Goal: Task Accomplishment & Management: Use online tool/utility

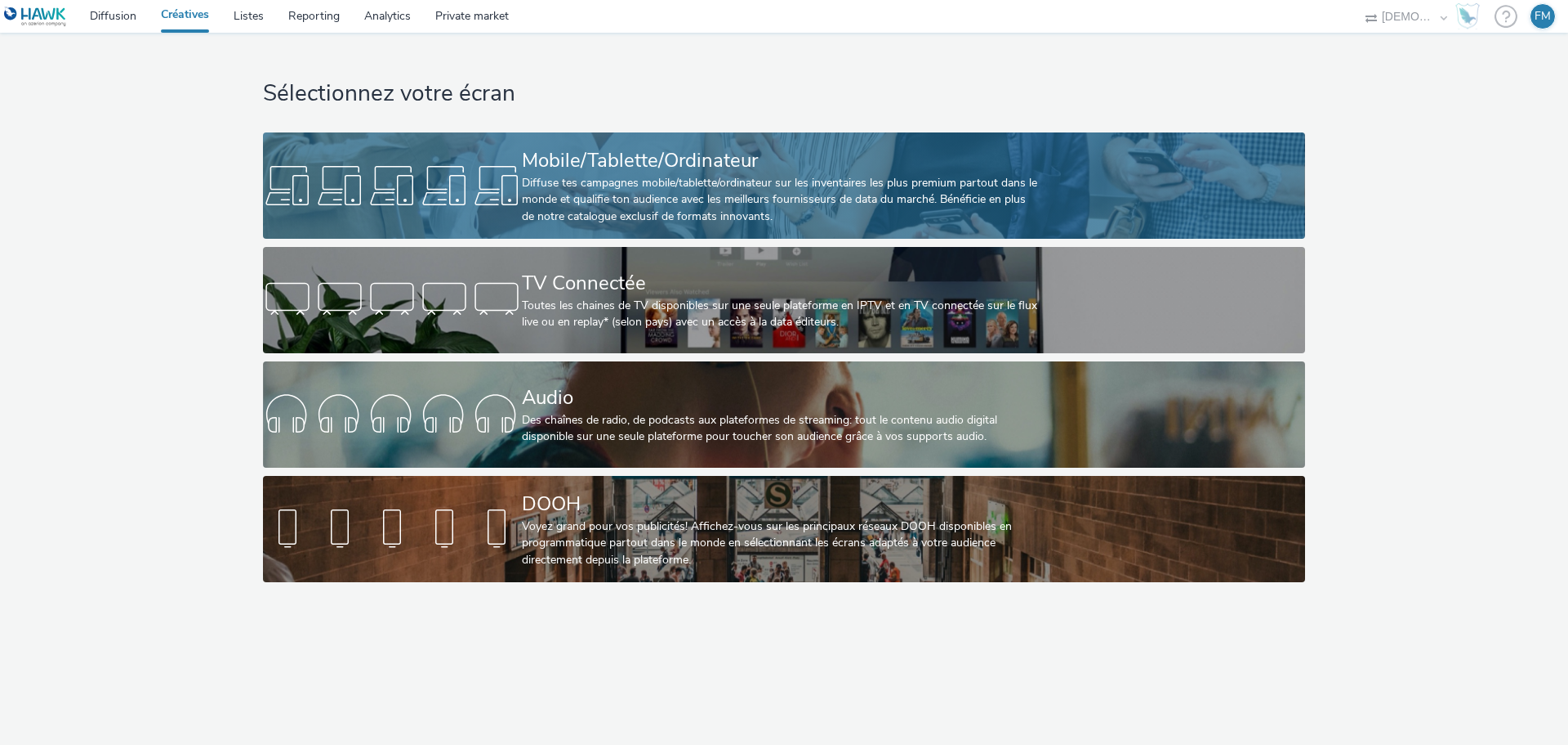
click at [562, 185] on div "Diffuse tes campagnes mobile/tablette/ordinateur sur les inventaires les plus p…" at bounding box center [781, 200] width 518 height 50
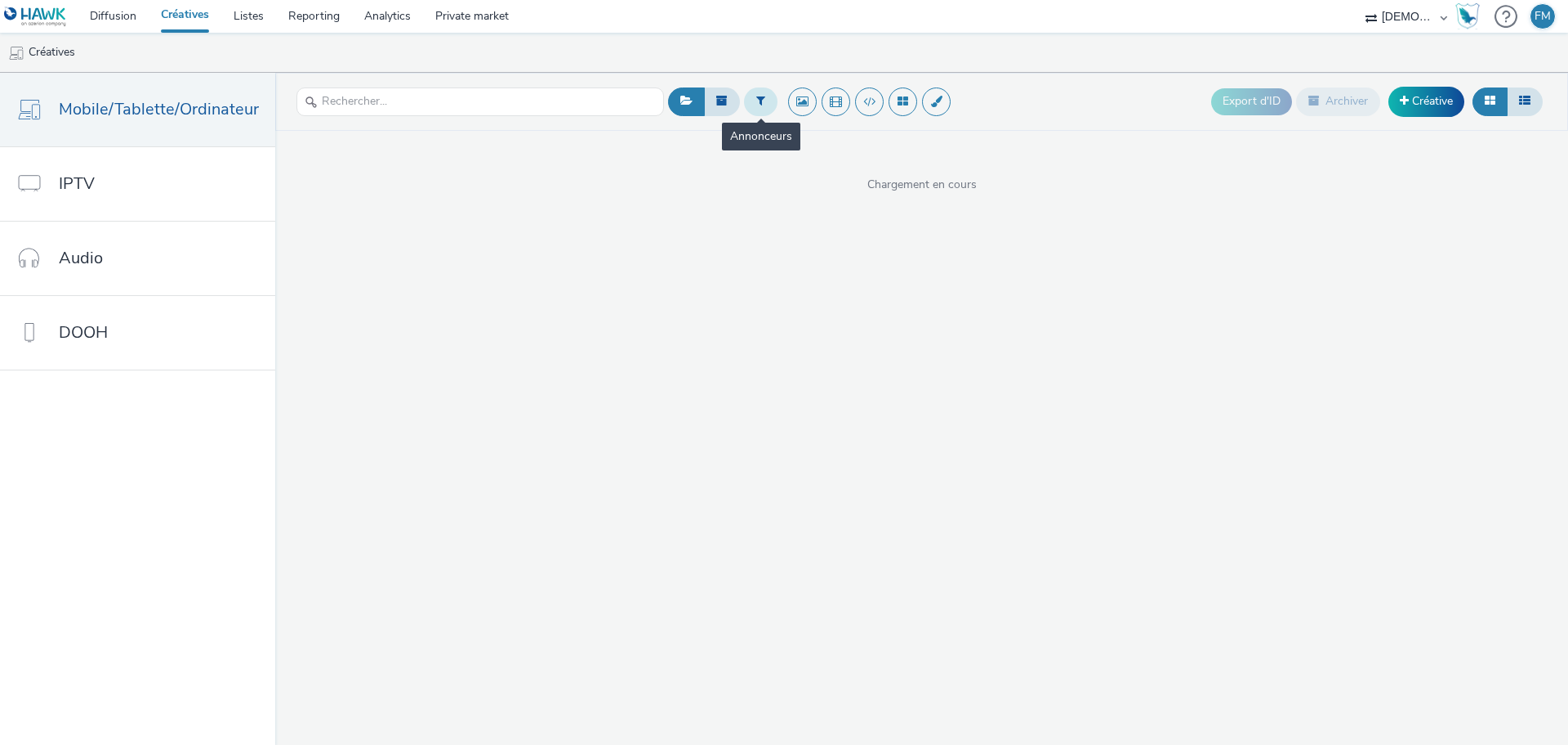
click at [761, 100] on icon at bounding box center [760, 100] width 9 height 12
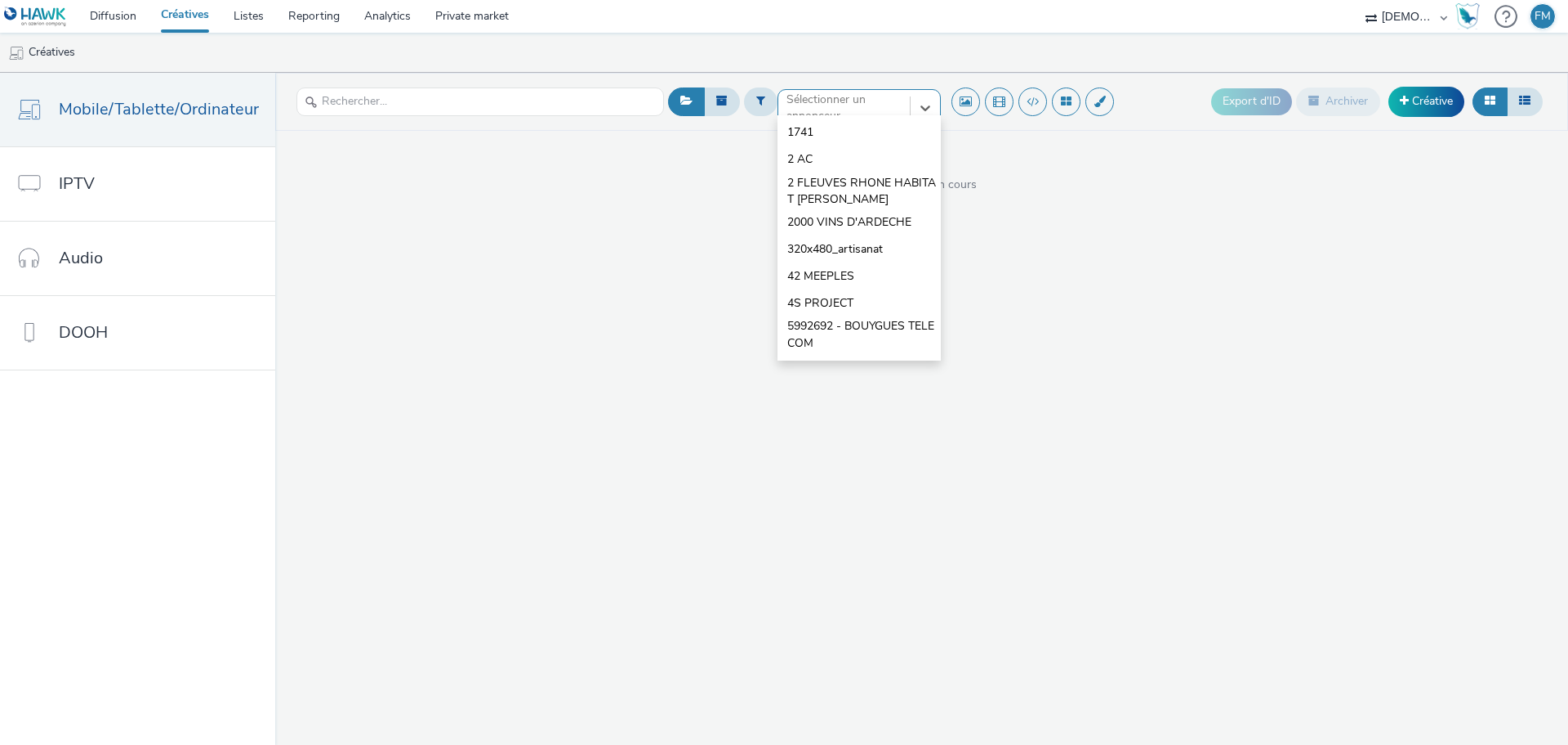
click at [828, 108] on div at bounding box center [845, 108] width 116 height 19
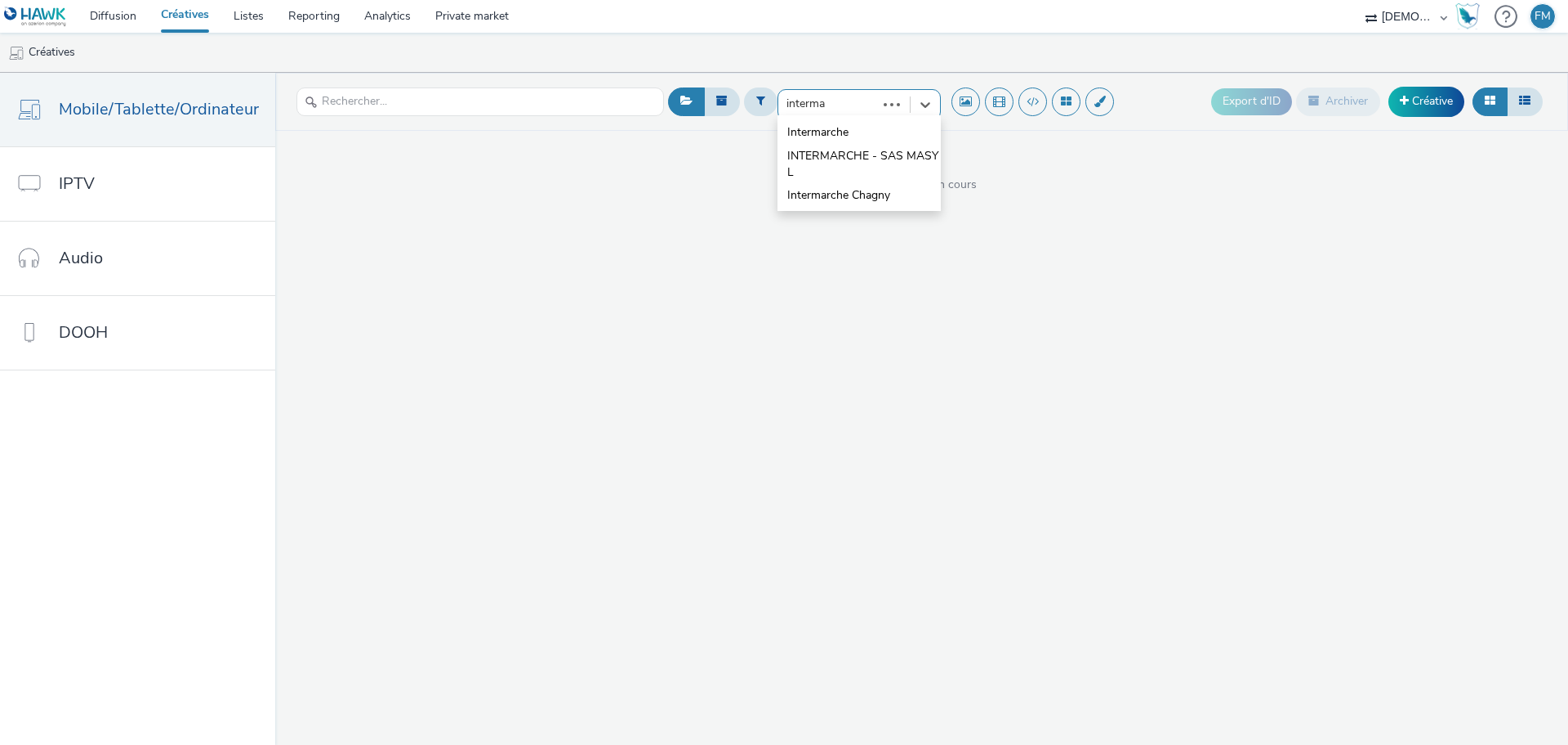
type input "intermar"
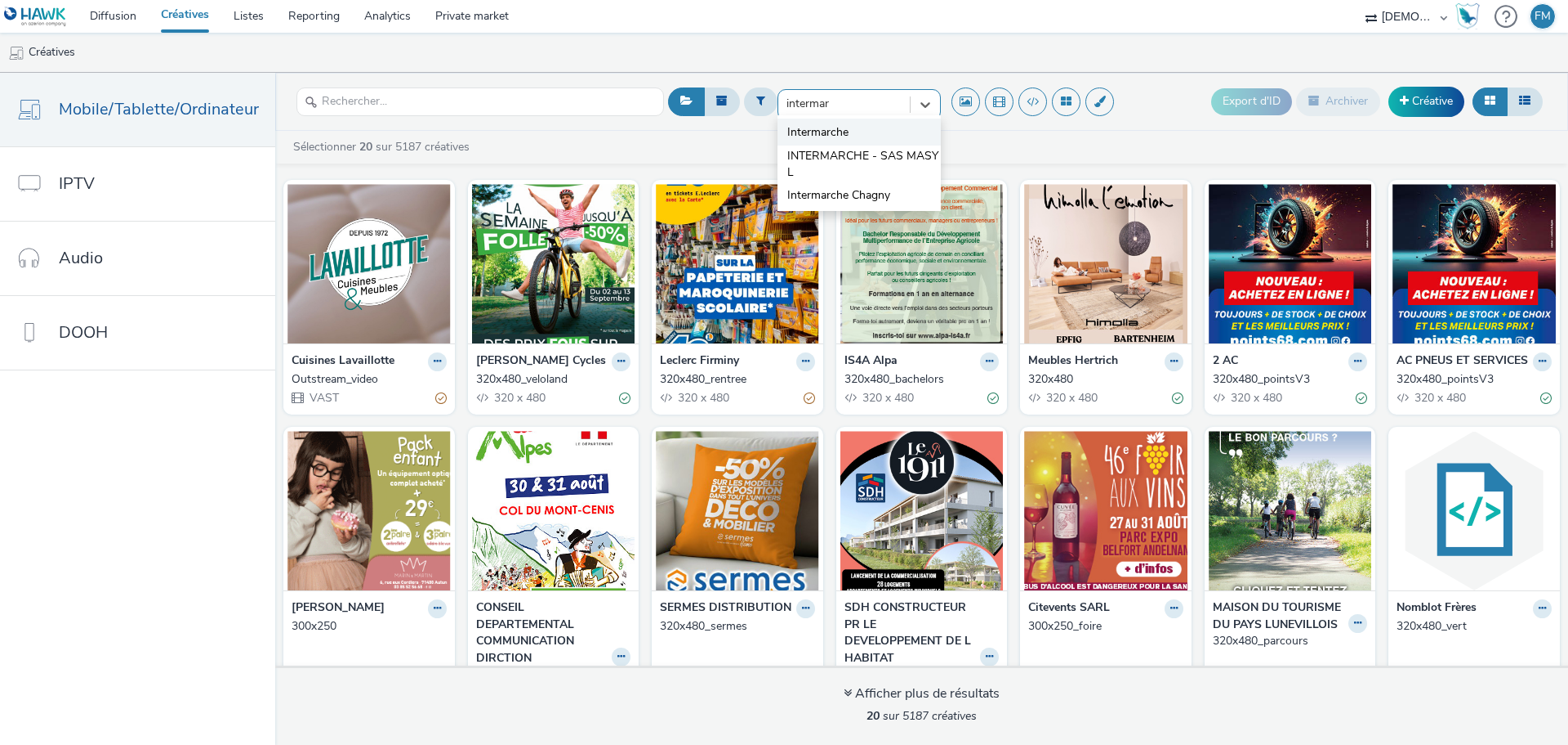
click at [831, 135] on span "Intermarche" at bounding box center [819, 132] width 62 height 16
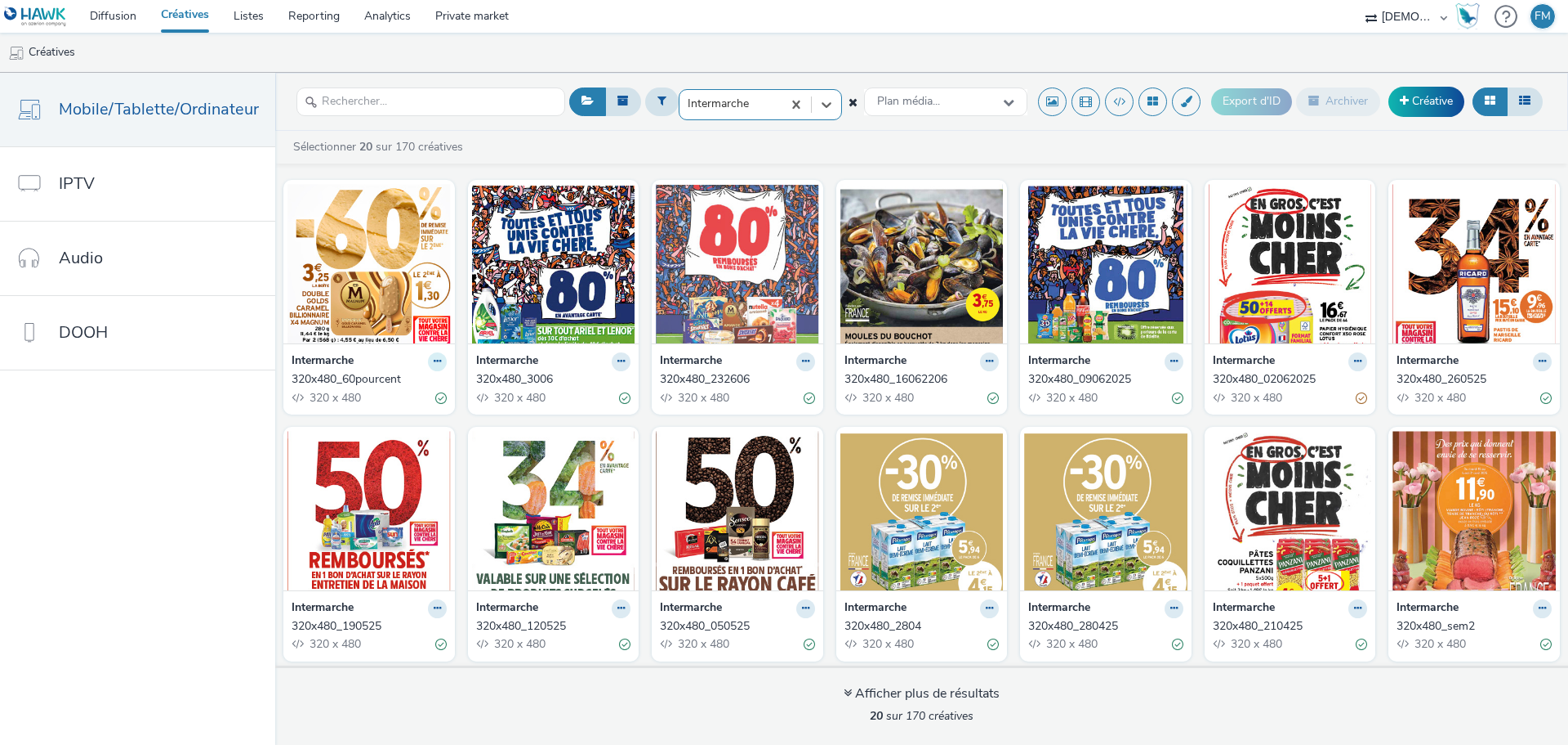
click at [433, 359] on icon at bounding box center [437, 361] width 8 height 10
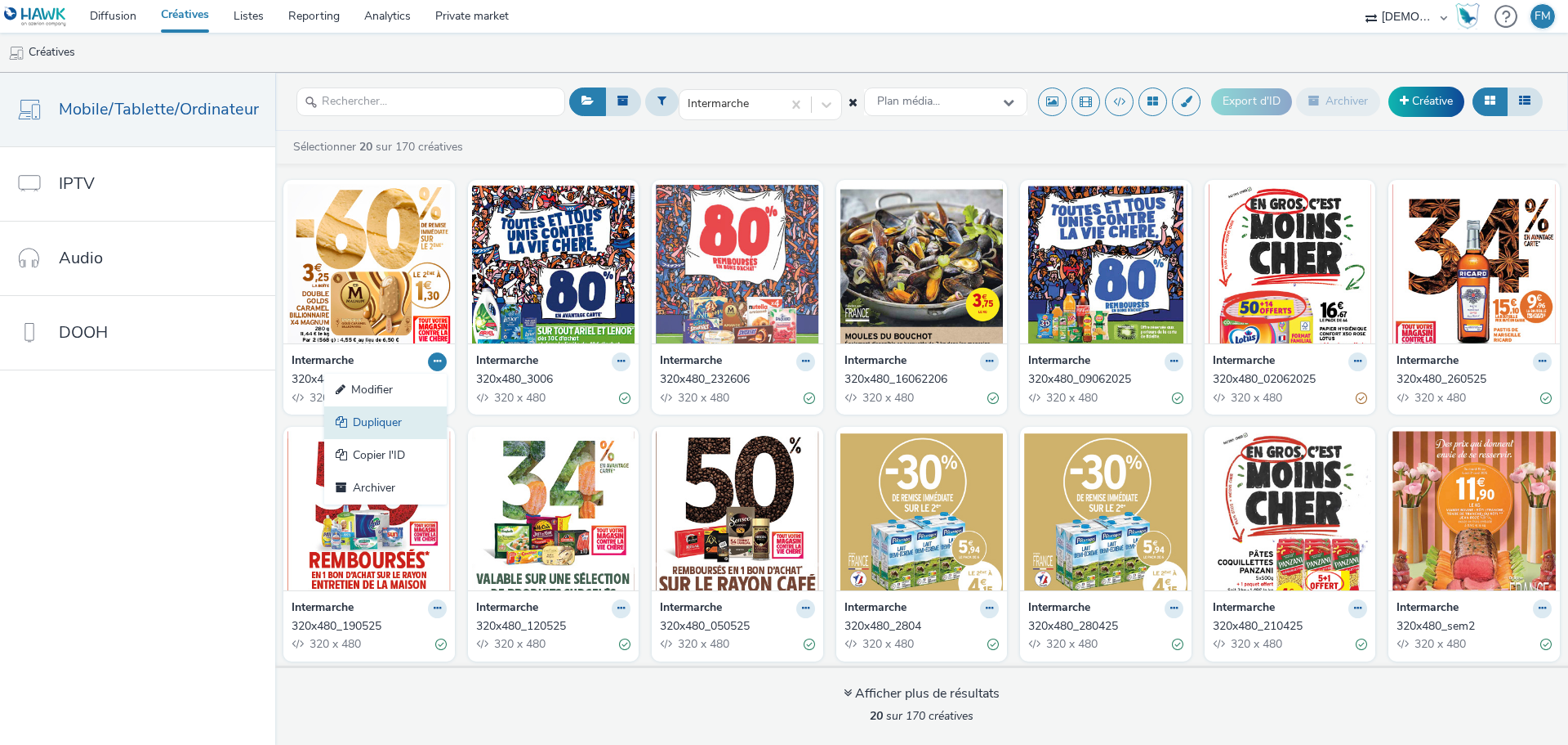
click at [401, 420] on link "Dupliquer" at bounding box center [385, 423] width 122 height 33
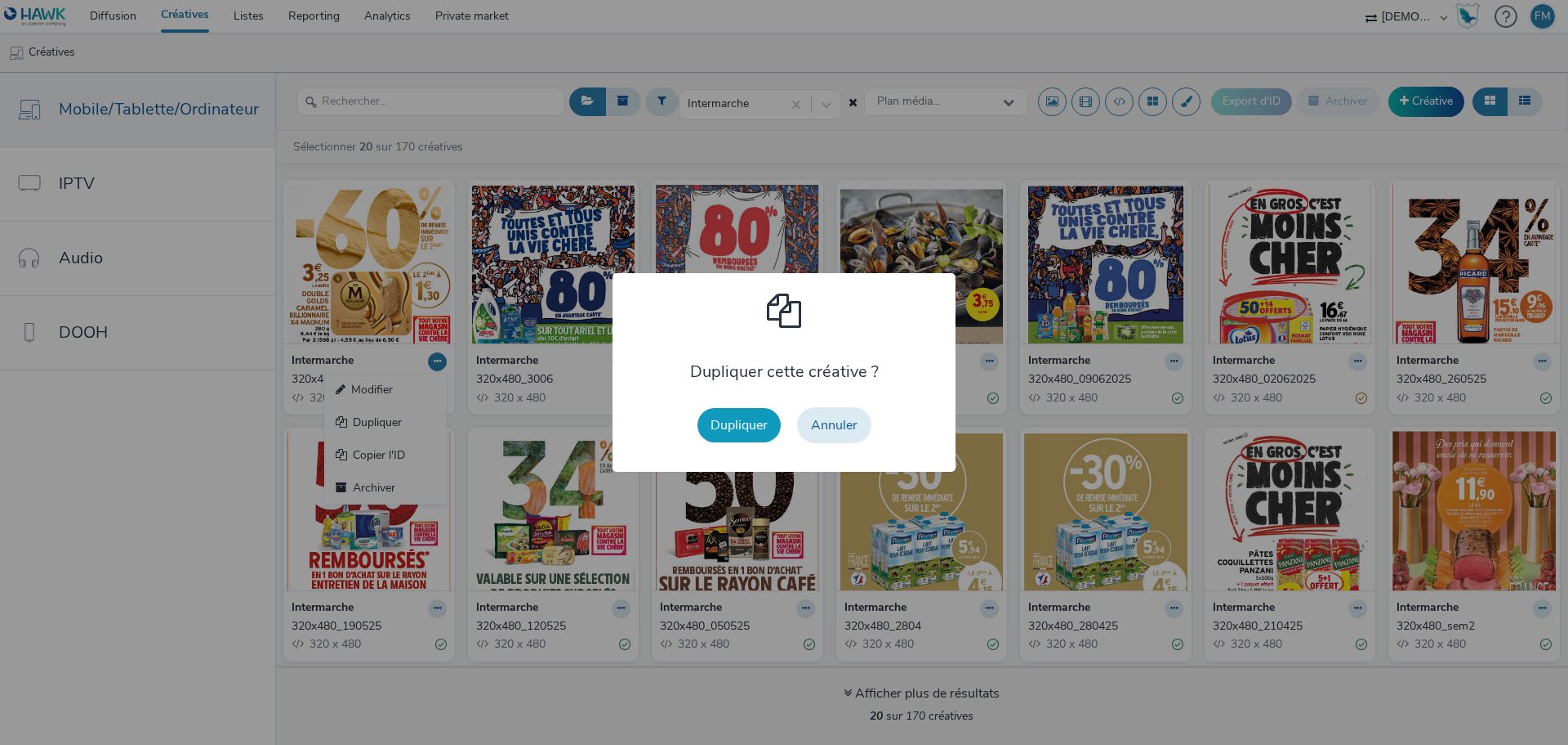
click at [761, 423] on button "Dupliquer" at bounding box center [739, 425] width 84 height 35
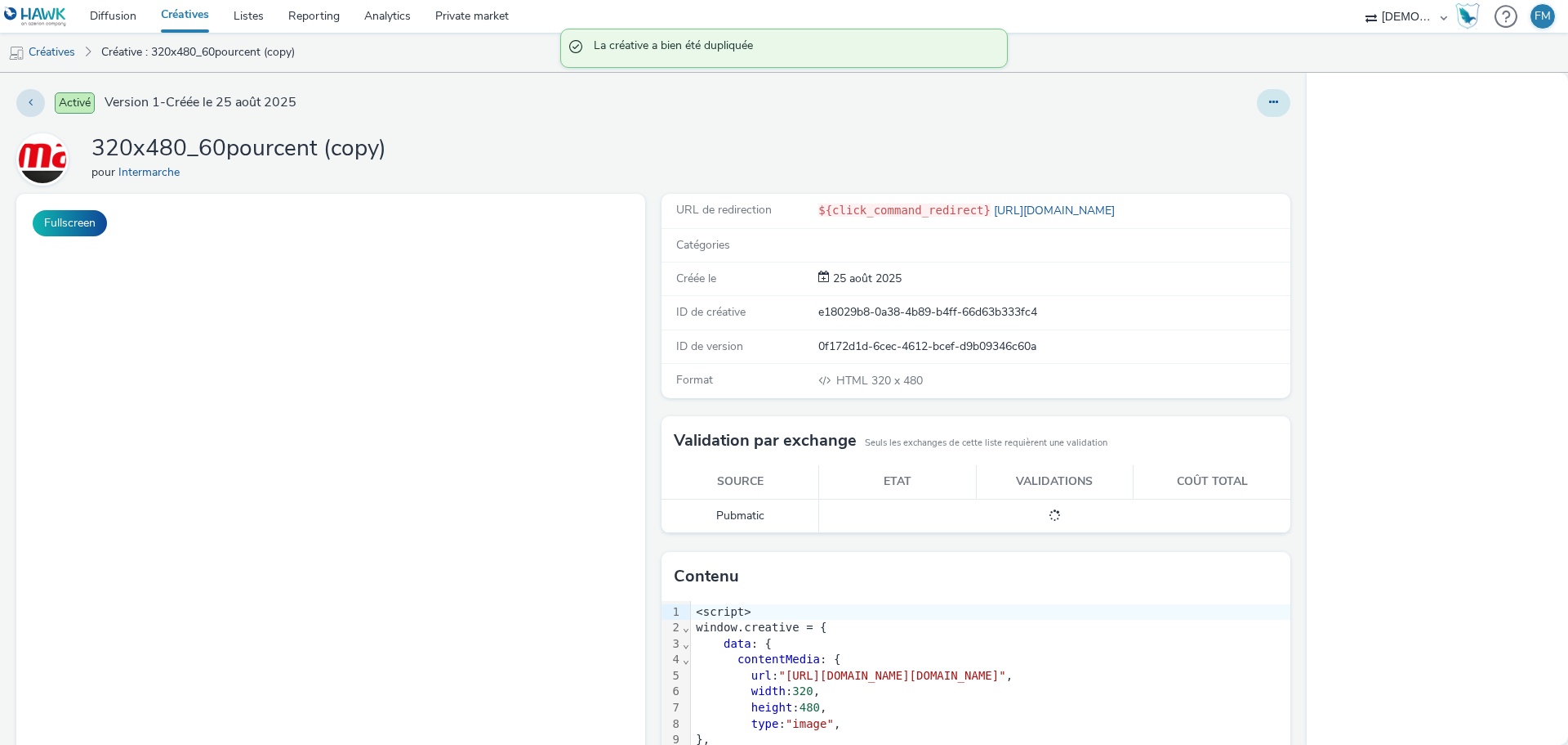
click at [1267, 106] on button at bounding box center [1273, 102] width 34 height 28
click at [1238, 141] on link "Modifier" at bounding box center [1229, 136] width 122 height 33
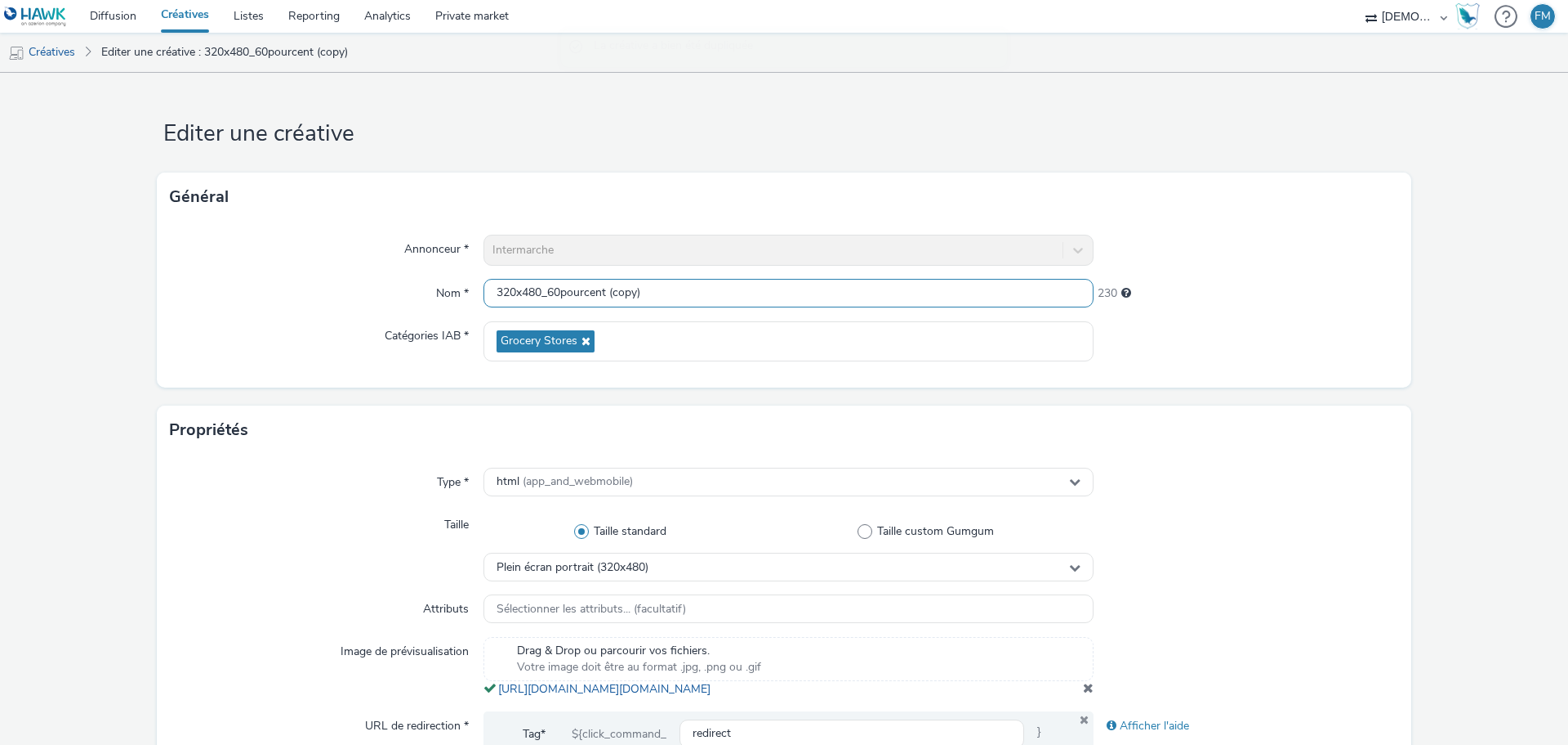
drag, startPoint x: 547, startPoint y: 290, endPoint x: 801, endPoint y: 300, distance: 254.2
click at [801, 300] on input "320x480_60pourcent (copy)" at bounding box center [789, 293] width 611 height 29
type input "320x480_V1"
click at [824, 160] on form "Editer une créative Général Annonceur * Intermarche Nom * 320x480_V1 245 Catégo…" at bounding box center [784, 751] width 1568 height 1358
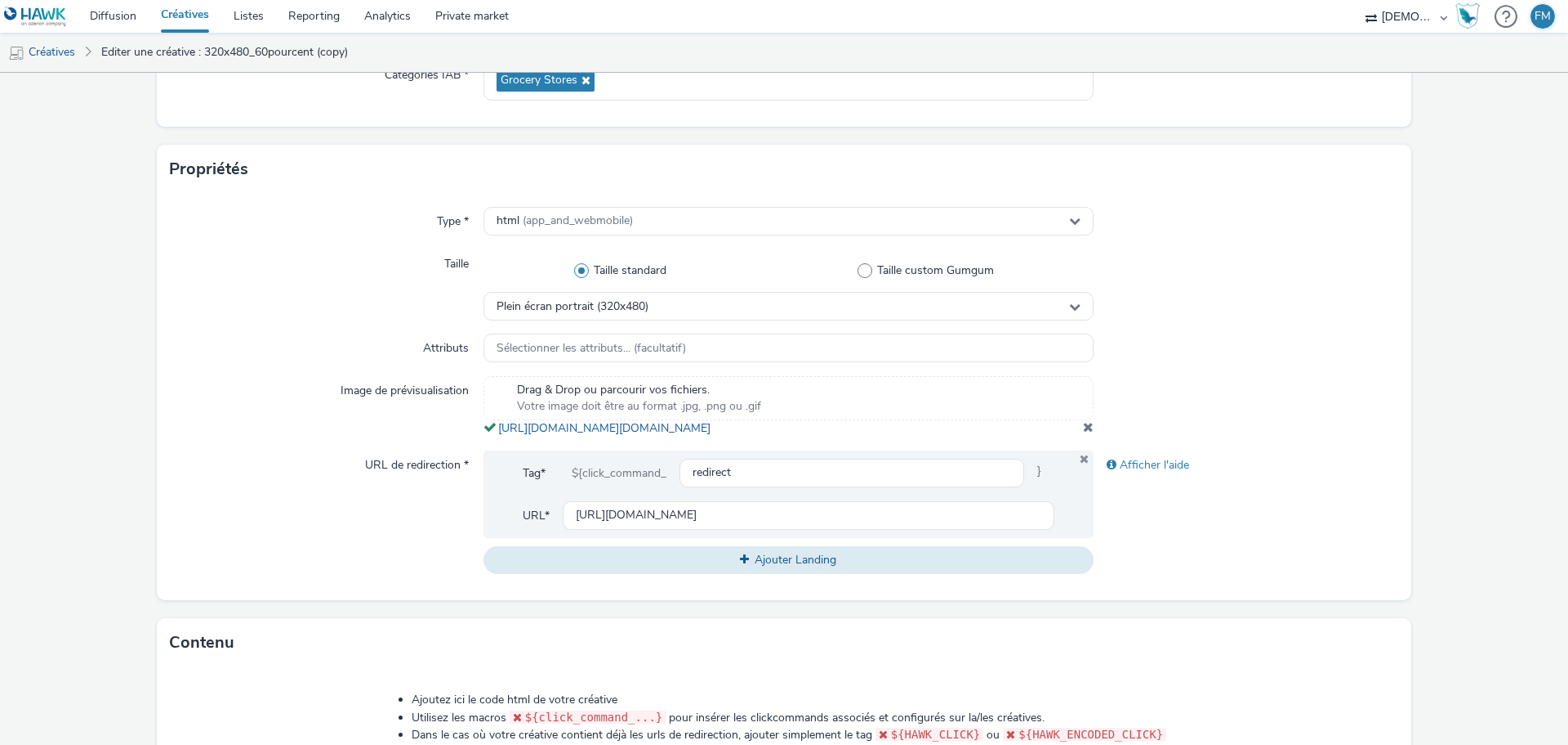
scroll to position [409, 0]
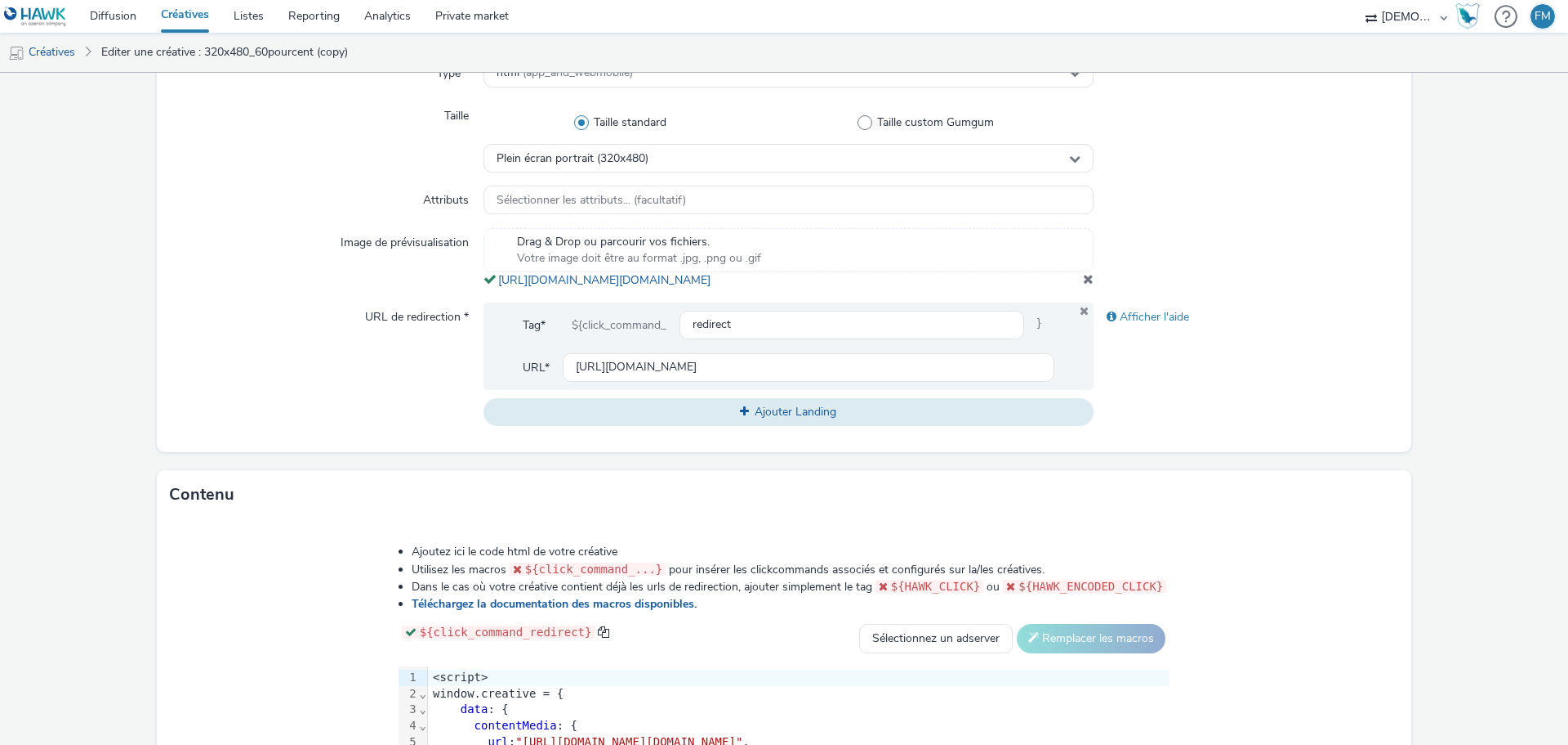
click at [1084, 285] on span at bounding box center [1088, 279] width 11 height 13
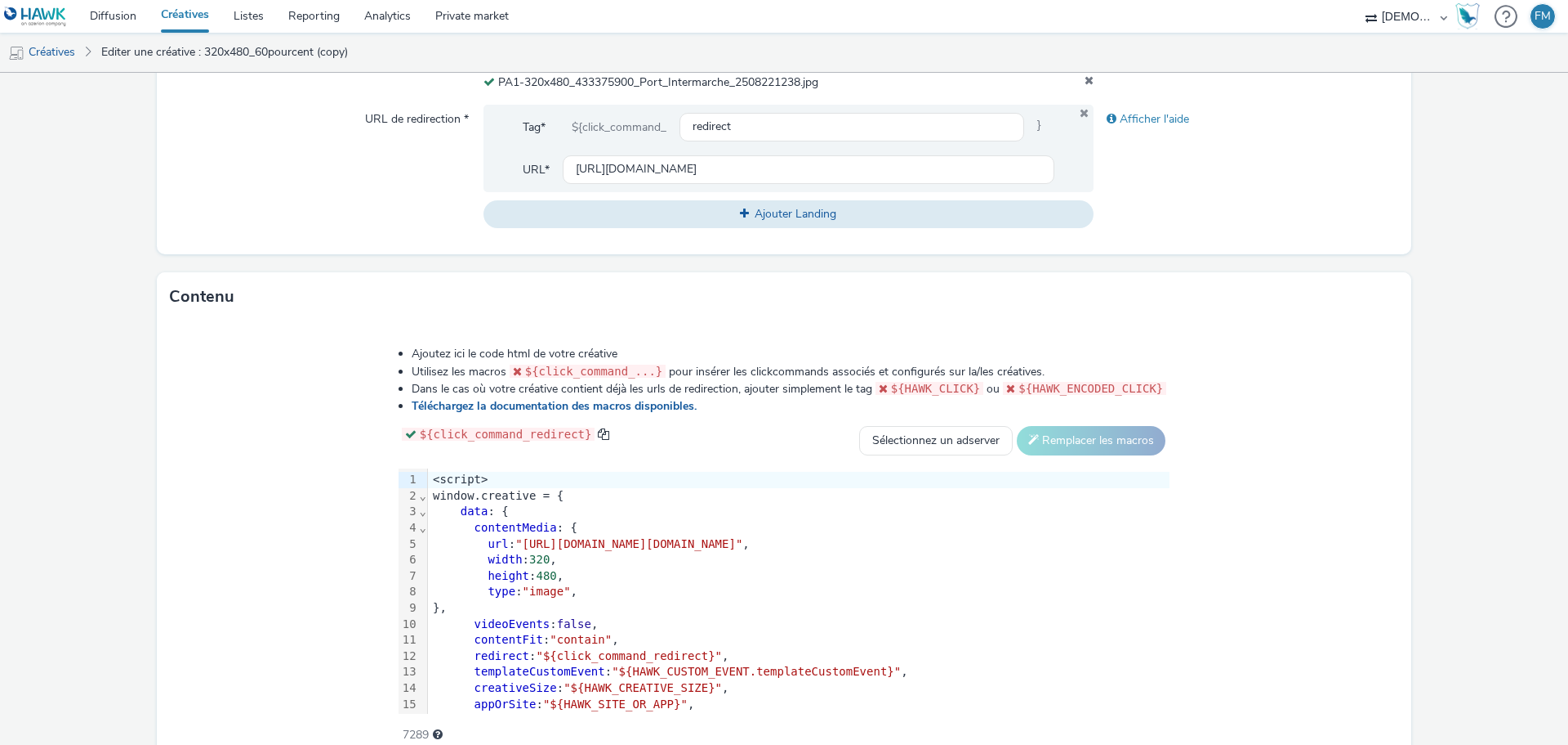
scroll to position [691, 0]
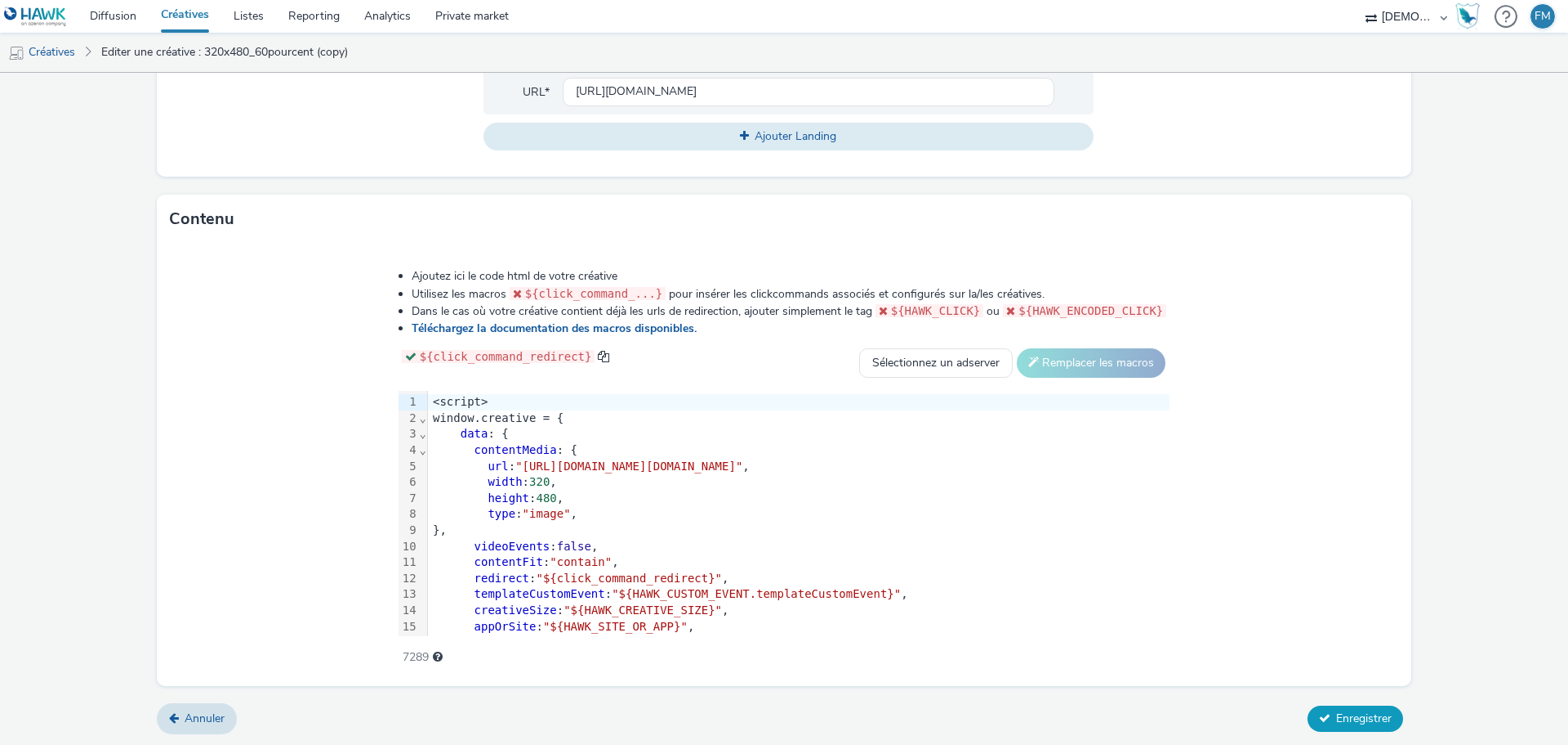
click at [1358, 707] on button "Enregistrer" at bounding box center [1355, 718] width 95 height 26
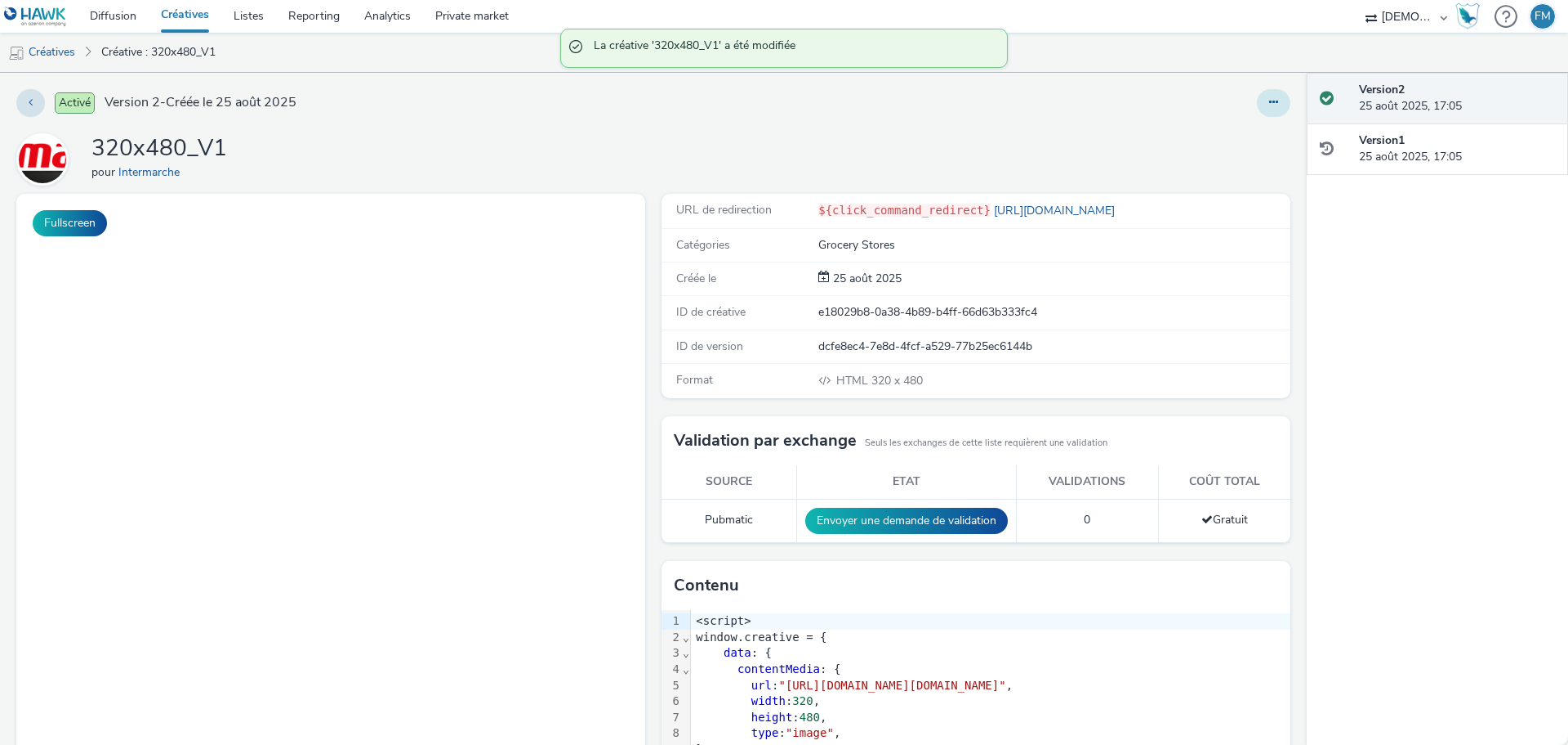
click at [1269, 105] on icon at bounding box center [1273, 102] width 9 height 12
click at [1250, 127] on link "Modifier" at bounding box center [1229, 136] width 122 height 33
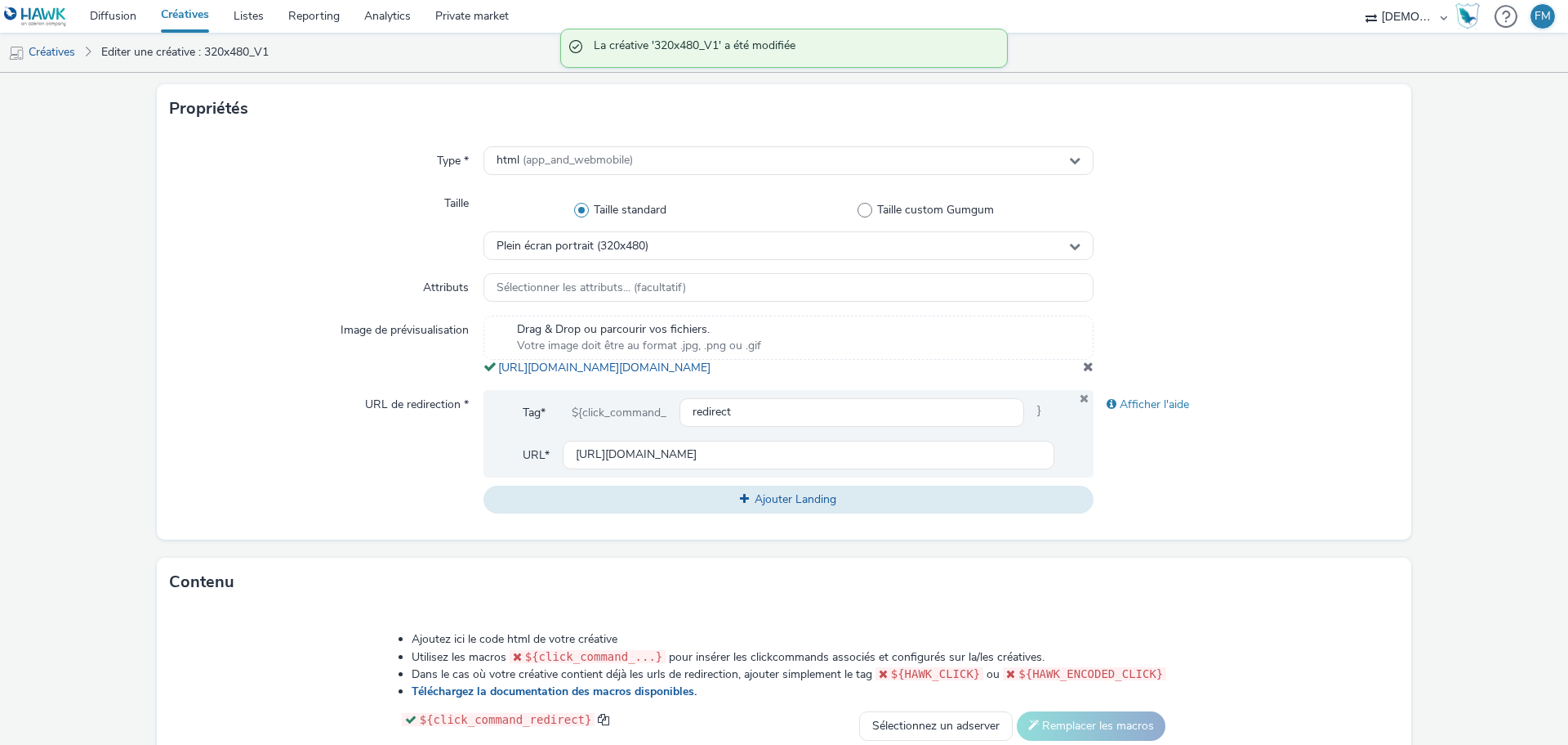
scroll to position [327, 0]
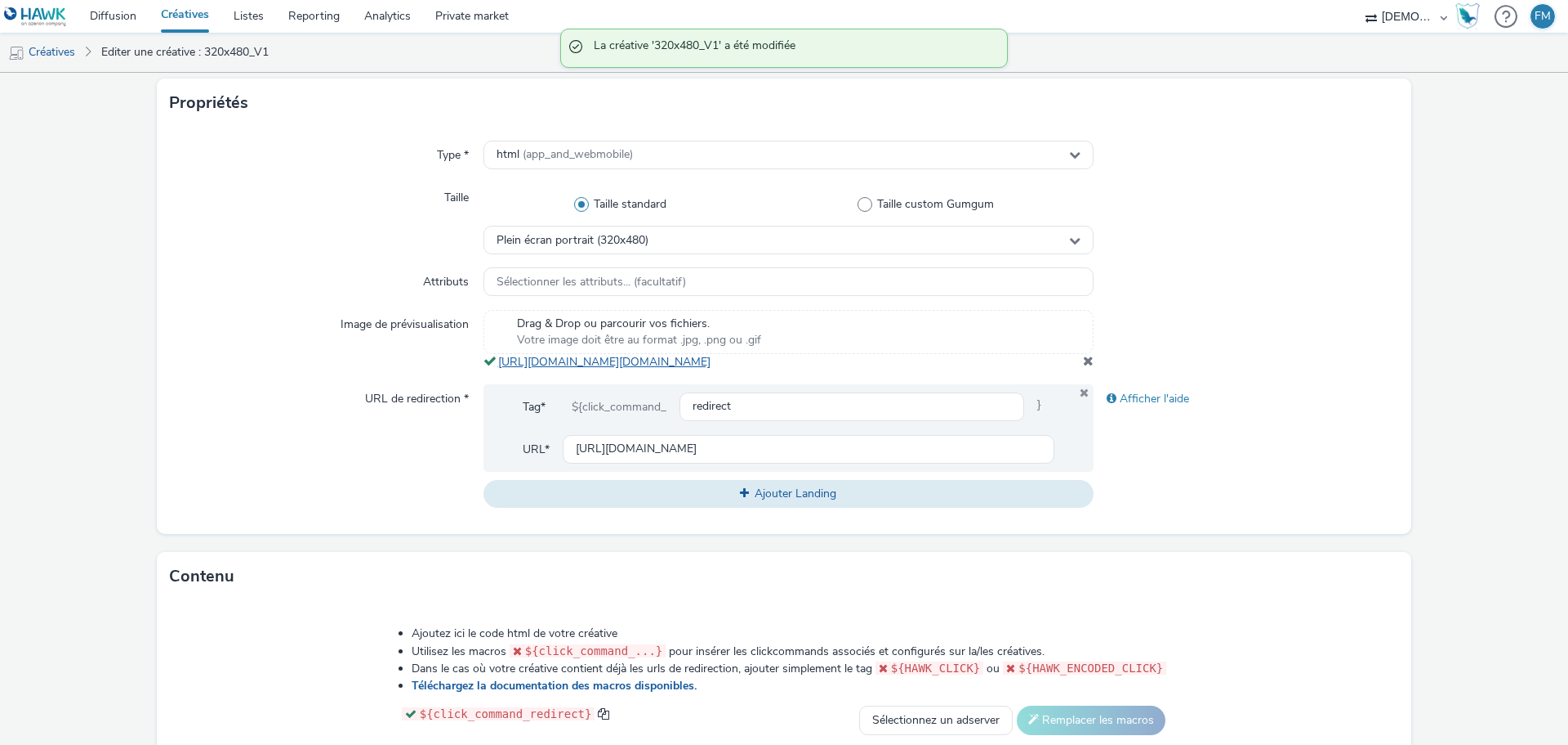
click at [718, 369] on link "[URL][DOMAIN_NAME][DOMAIN_NAME]" at bounding box center [607, 361] width 219 height 15
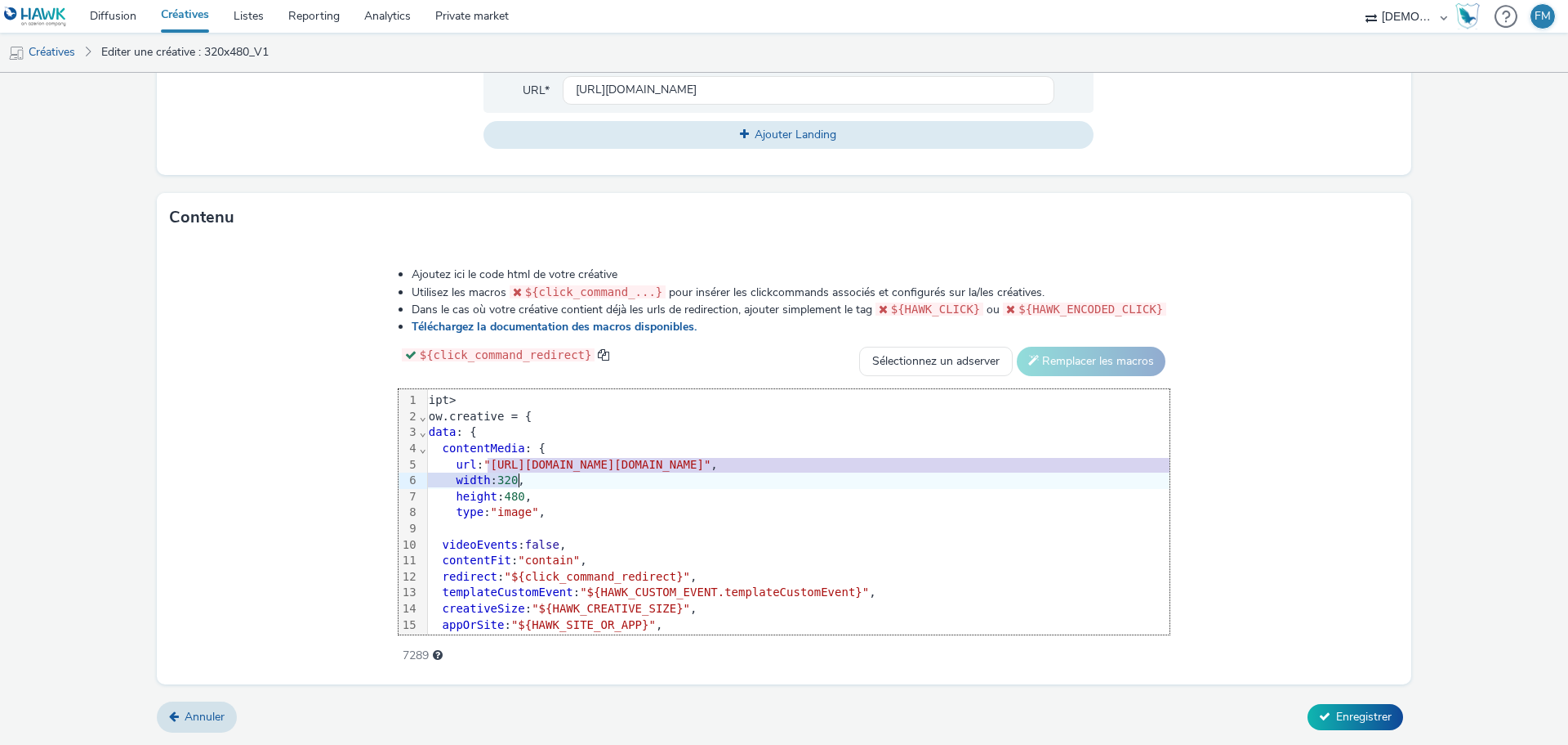
scroll to position [0, 45]
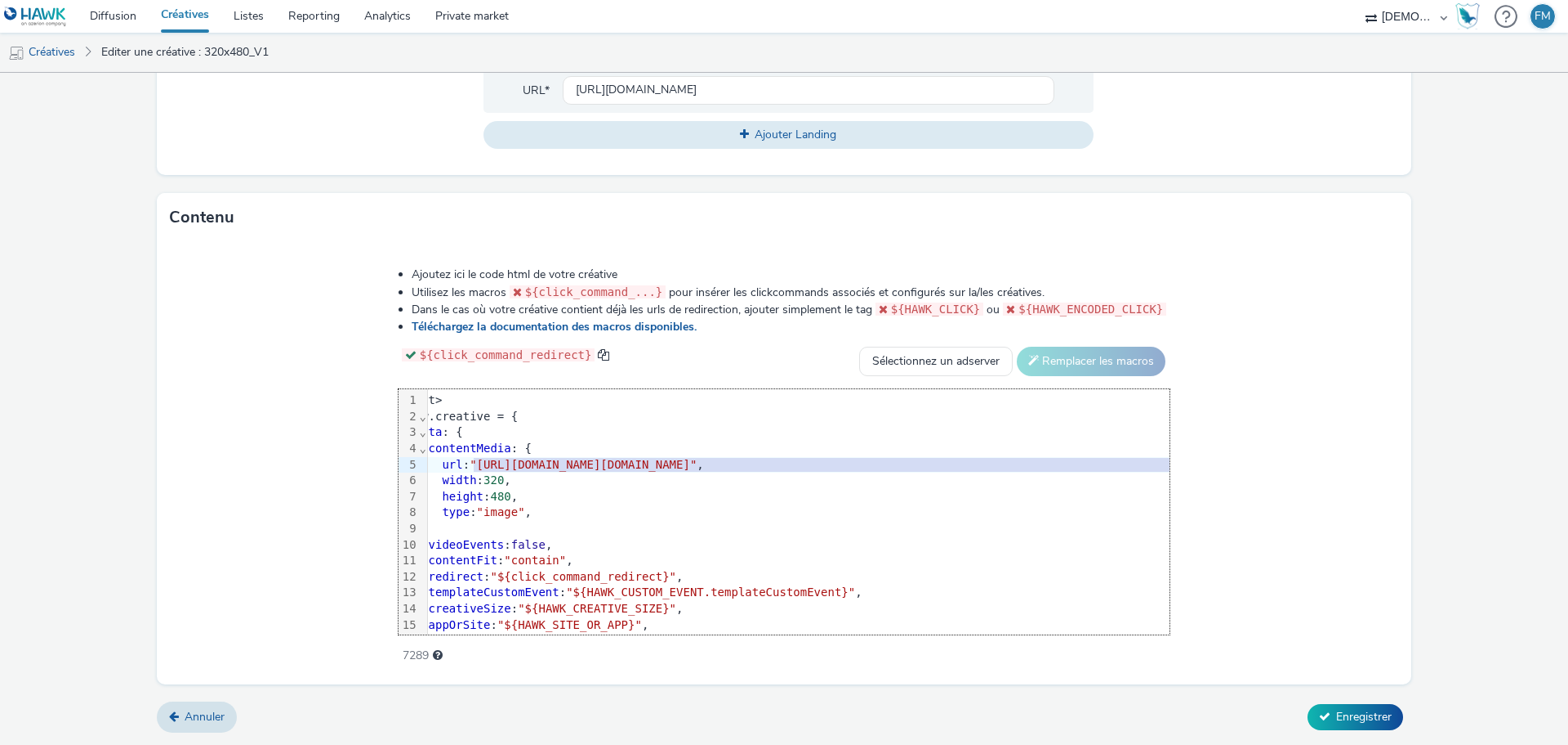
drag, startPoint x: 348, startPoint y: 466, endPoint x: 1300, endPoint y: 468, distance: 952.0
click at [696, 468] on span ""[URL][DOMAIN_NAME][DOMAIN_NAME]"" at bounding box center [584, 465] width 227 height 13
click at [1359, 713] on span "Enregistrer" at bounding box center [1364, 716] width 56 height 15
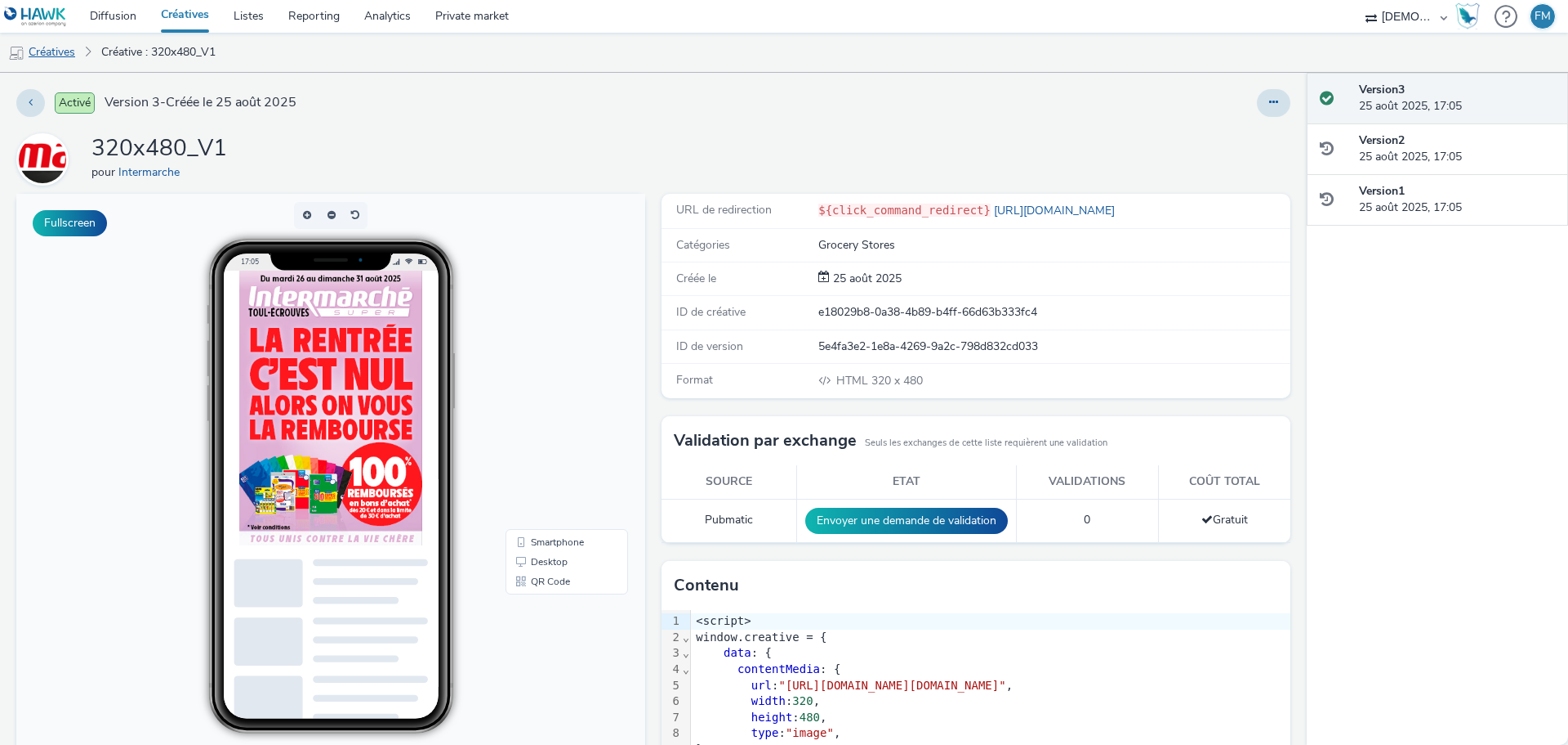
click at [67, 57] on link "Créatives" at bounding box center [41, 52] width 84 height 40
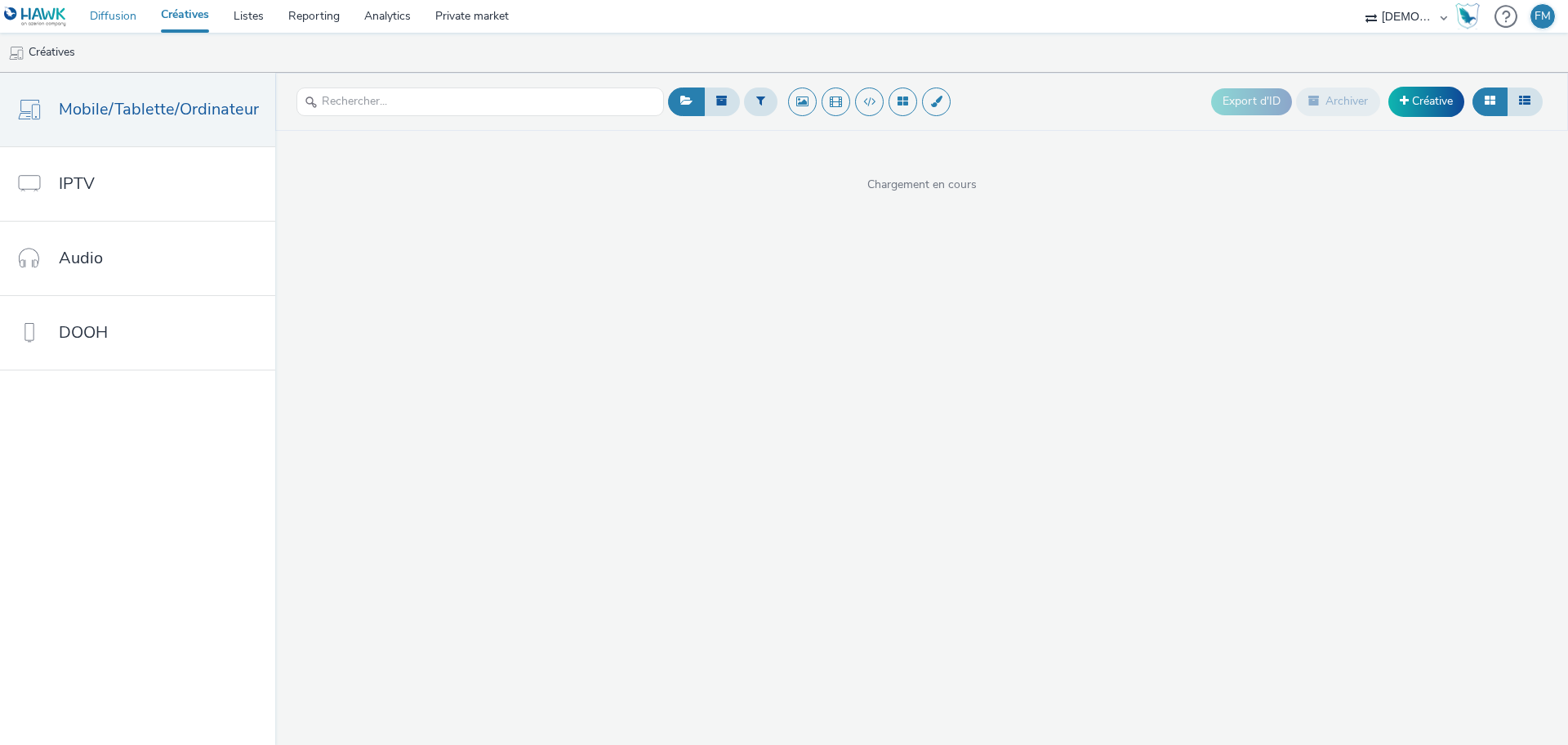
click at [121, 16] on link "Diffusion" at bounding box center [114, 16] width 71 height 33
